Goal: Task Accomplishment & Management: Manage account settings

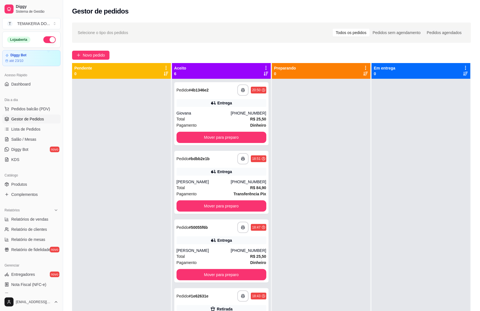
click at [43, 37] on button "button" at bounding box center [49, 39] width 12 height 7
click at [43, 42] on button "button" at bounding box center [49, 39] width 12 height 7
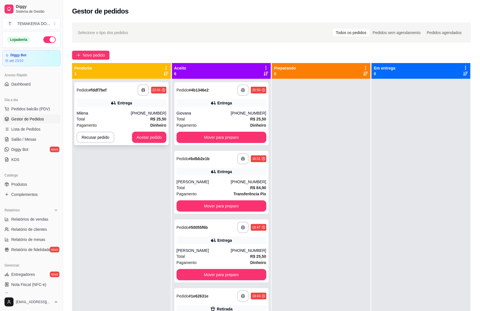
click at [125, 119] on div "Total R$ 25,50" at bounding box center [122, 119] width 90 height 6
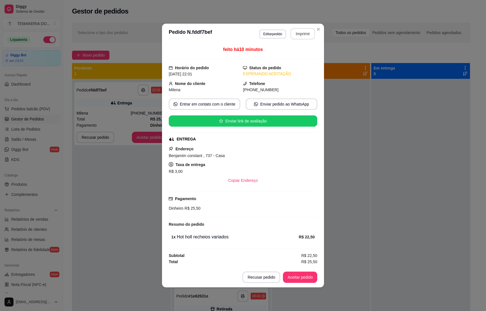
click at [304, 37] on button "Imprimir" at bounding box center [303, 33] width 24 height 11
click at [299, 276] on button "Aceitar pedido" at bounding box center [300, 277] width 33 height 11
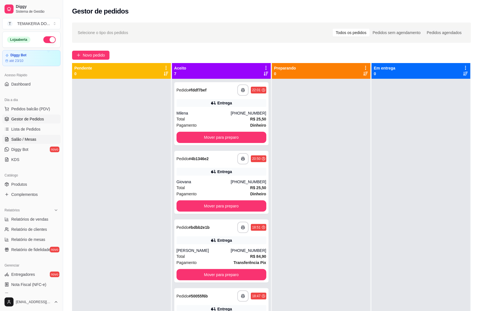
click at [22, 138] on span "Salão / Mesas" at bounding box center [23, 139] width 25 height 6
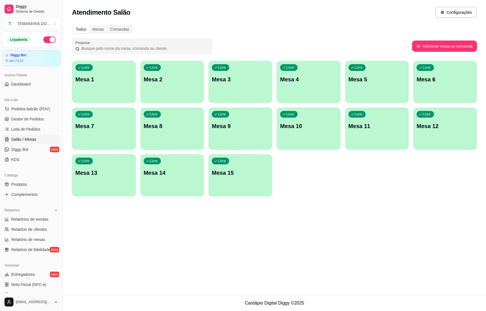
click at [46, 37] on button "button" at bounding box center [49, 39] width 12 height 7
click at [39, 124] on link "Gestor de Pedidos" at bounding box center [31, 119] width 58 height 9
